Goal: Information Seeking & Learning: Learn about a topic

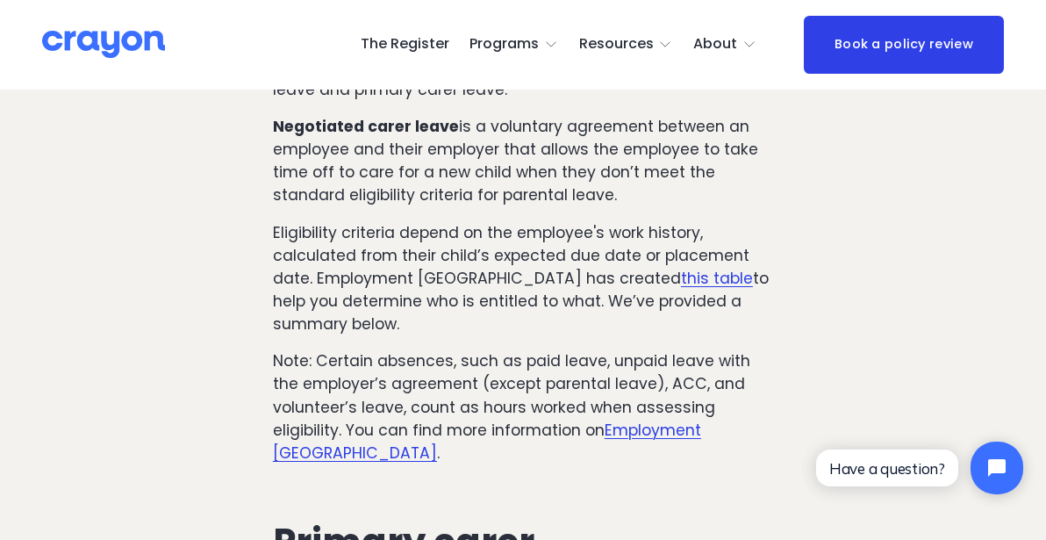
scroll to position [2177, 0]
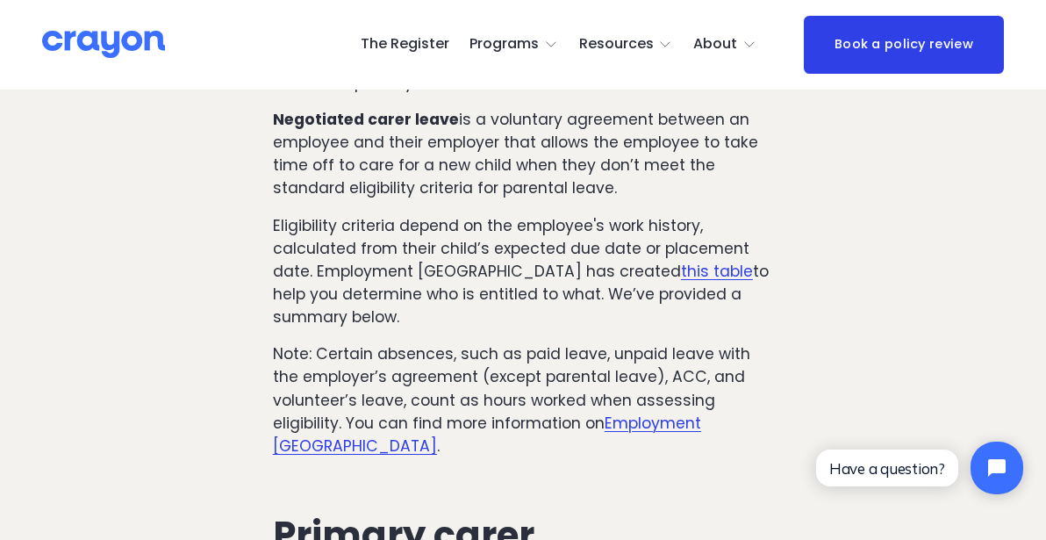
click at [681, 261] on link "this table" at bounding box center [717, 271] width 72 height 21
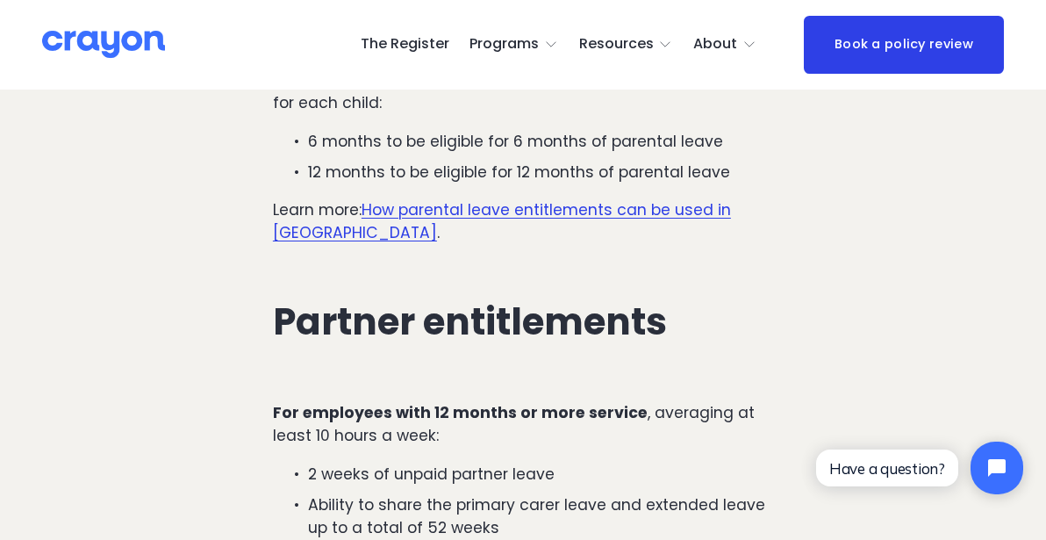
scroll to position [3410, 0]
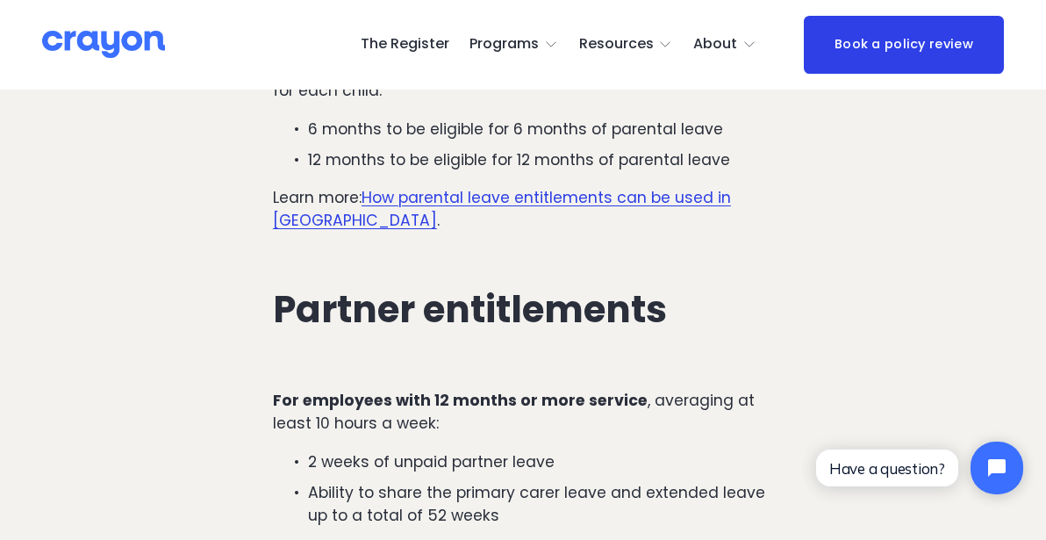
click at [410, 187] on link "How parental leave entitlements can be used in [GEOGRAPHIC_DATA]" at bounding box center [502, 209] width 458 height 44
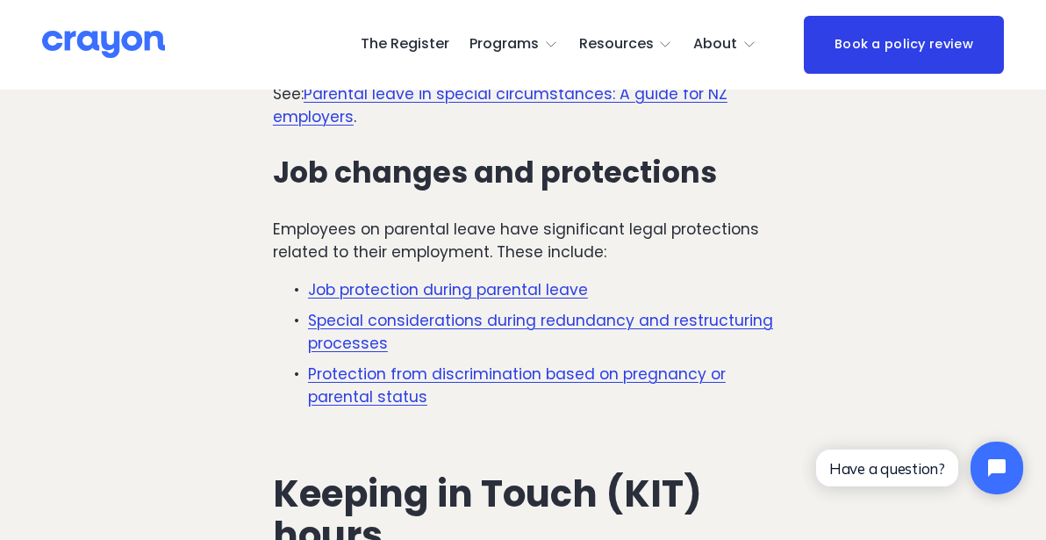
scroll to position [5235, 0]
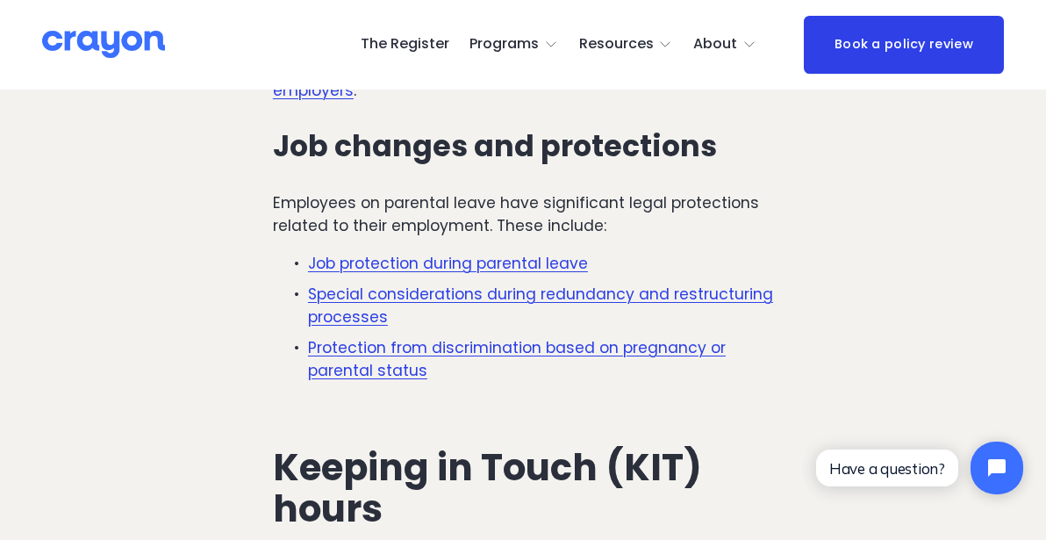
click at [363, 253] on link "Job protection during parental leave" at bounding box center [448, 263] width 280 height 21
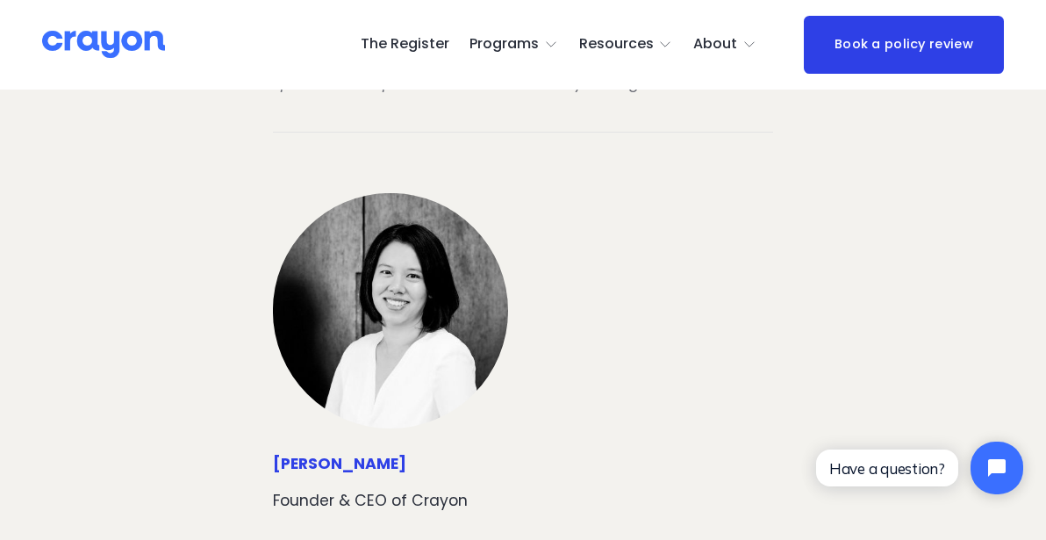
scroll to position [8140, 0]
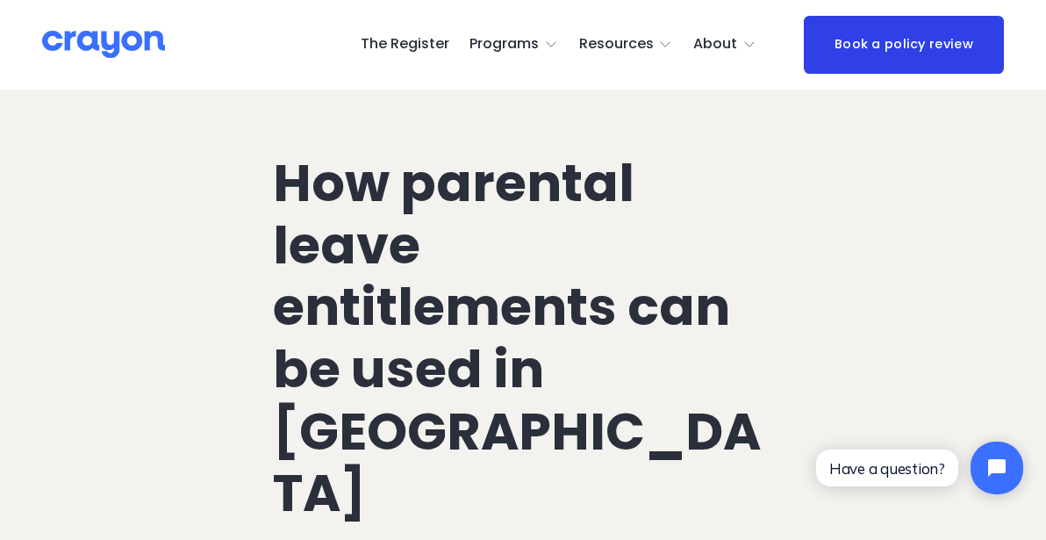
scroll to position [147, 0]
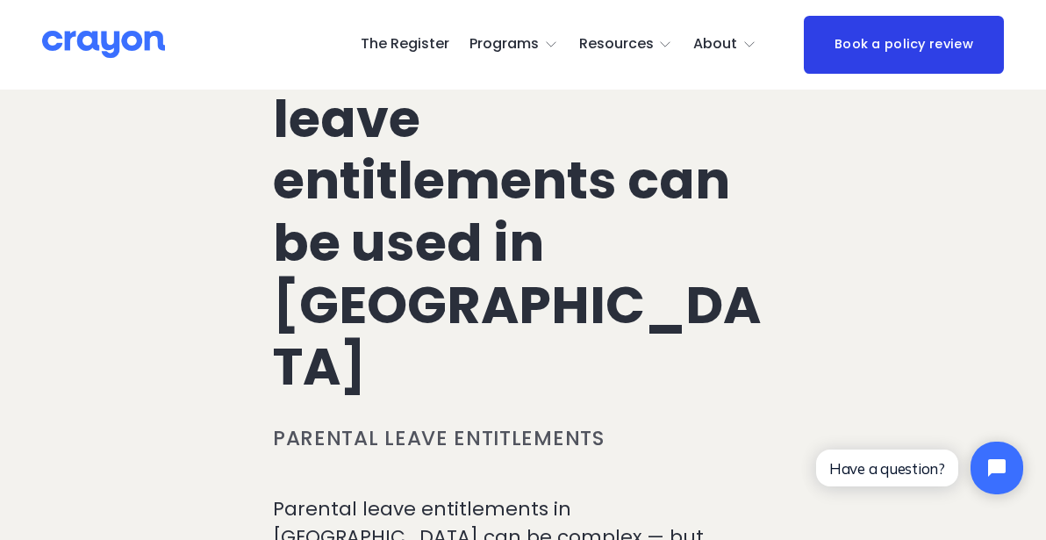
click at [878, 65] on link "Book a policy review" at bounding box center [904, 45] width 201 height 58
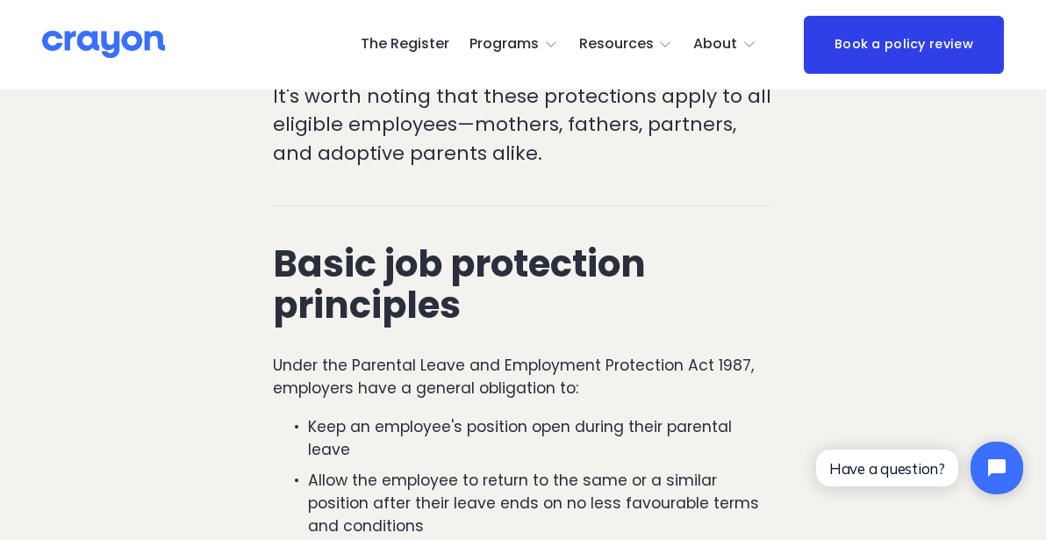
scroll to position [631, 0]
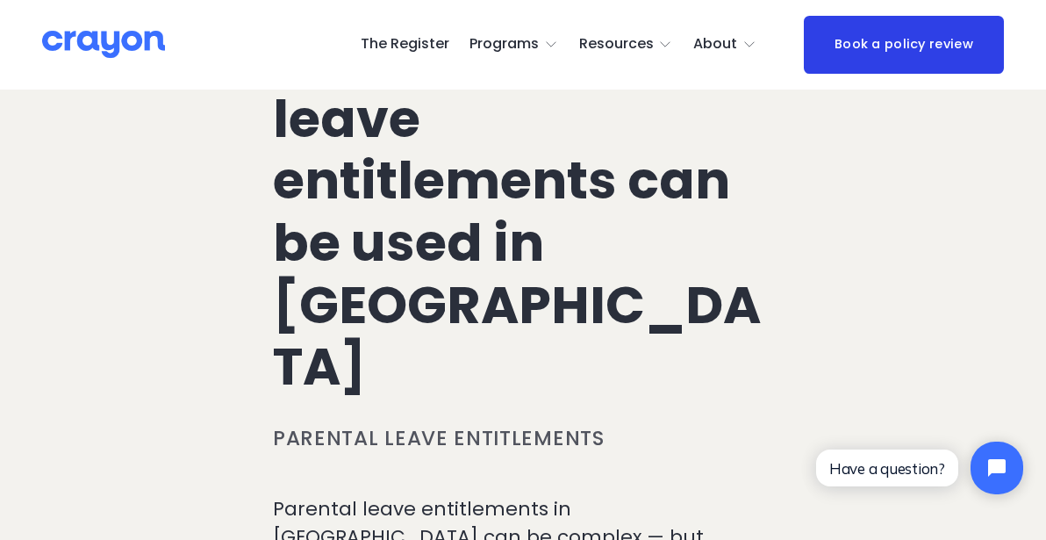
click at [0, 0] on span "Pulse: Annual Financial Health Check" at bounding box center [0, 0] width 0 height 0
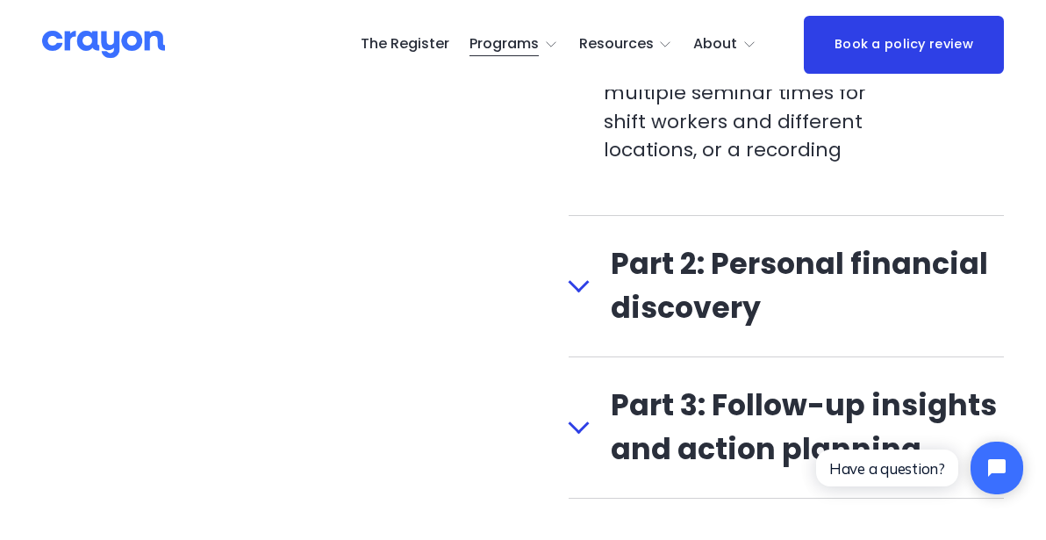
scroll to position [2226, 0]
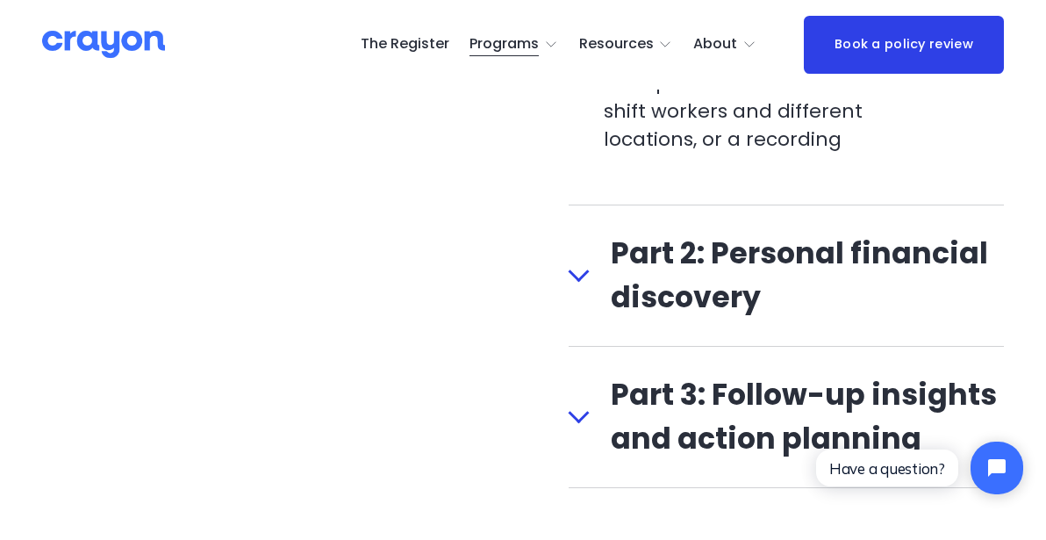
click at [716, 289] on span "Part 2: Personal financial discovery" at bounding box center [797, 276] width 415 height 88
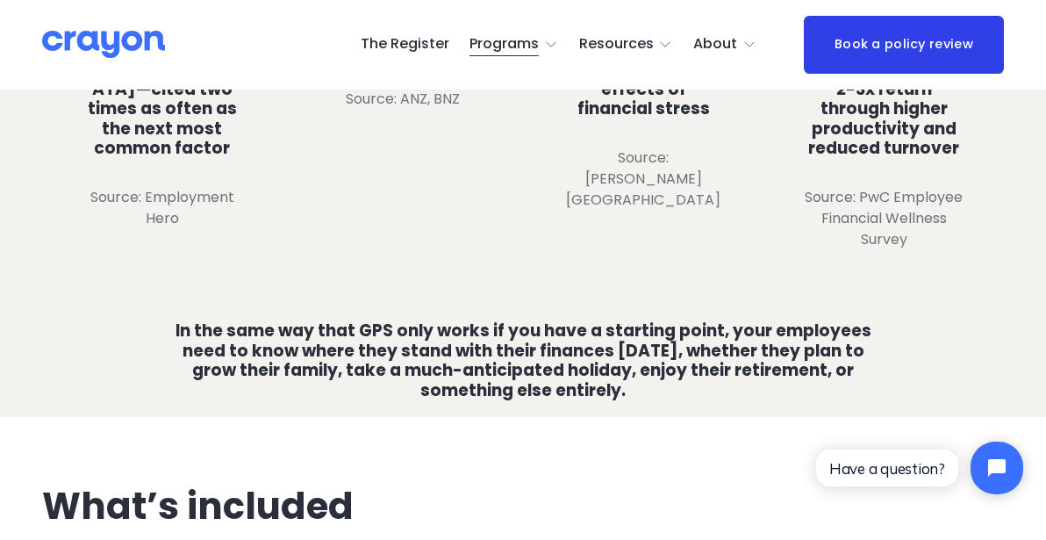
scroll to position [0, 0]
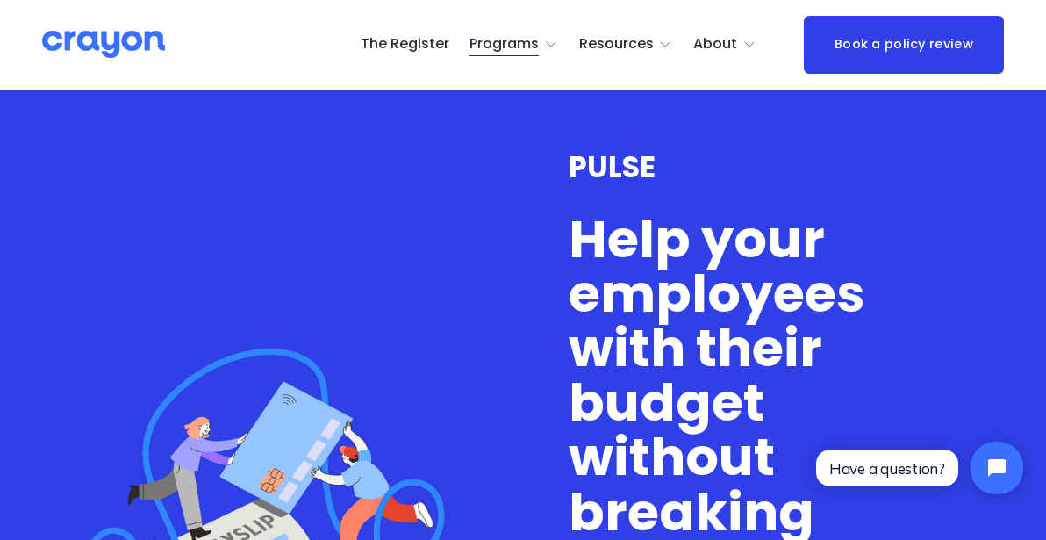
click at [415, 41] on link "The Register" at bounding box center [405, 45] width 89 height 28
